Goal: Navigation & Orientation: Find specific page/section

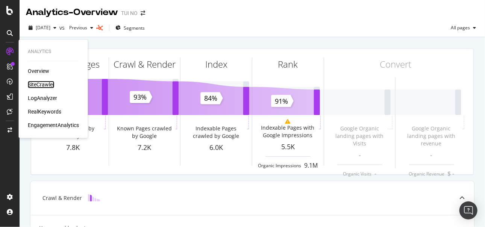
click at [39, 84] on div "SiteCrawler" at bounding box center [41, 85] width 27 height 8
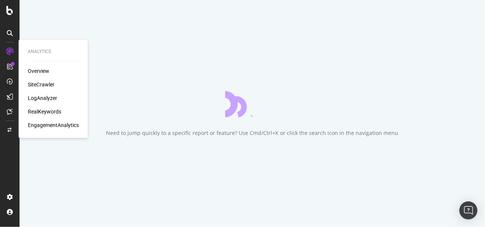
click at [41, 69] on div "Overview" at bounding box center [38, 71] width 21 height 8
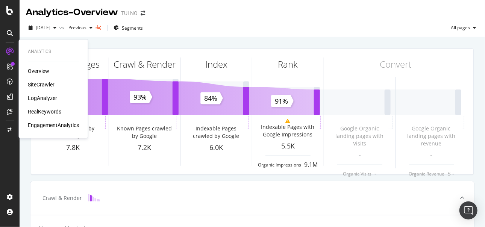
click at [41, 69] on div "Overview" at bounding box center [38, 71] width 21 height 8
click at [40, 84] on div "SiteCrawler" at bounding box center [41, 85] width 27 height 8
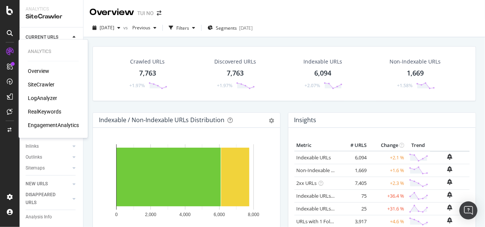
click at [40, 110] on div "RealKeywords" at bounding box center [44, 112] width 33 height 8
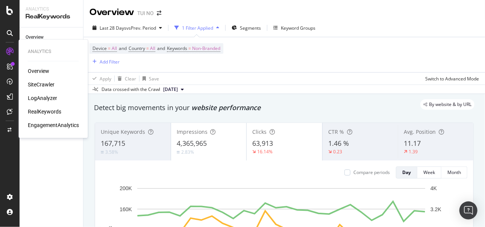
click at [43, 83] on div "SiteCrawler" at bounding box center [41, 85] width 27 height 8
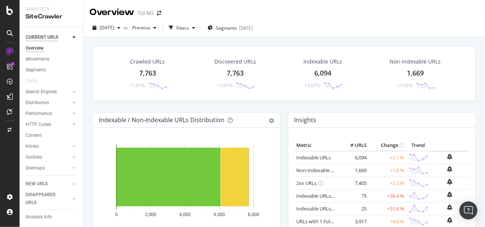
click at [44, 35] on div "CURRENT URLS" at bounding box center [42, 37] width 33 height 8
click at [35, 146] on div "Inlinks" at bounding box center [32, 147] width 13 height 8
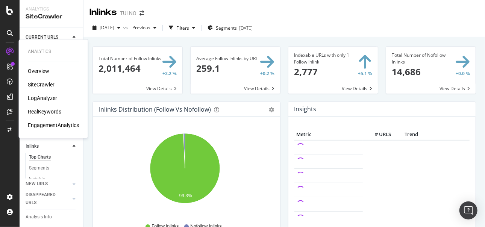
click at [42, 84] on div "SiteCrawler" at bounding box center [41, 85] width 27 height 8
